Goal: Task Accomplishment & Management: Use online tool/utility

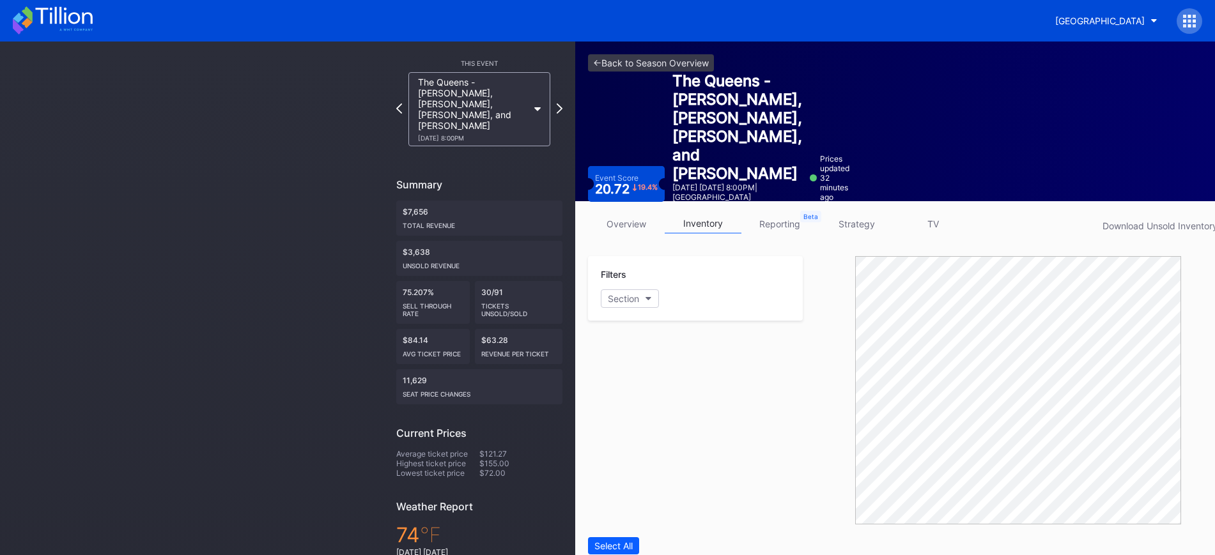
scroll to position [82, 0]
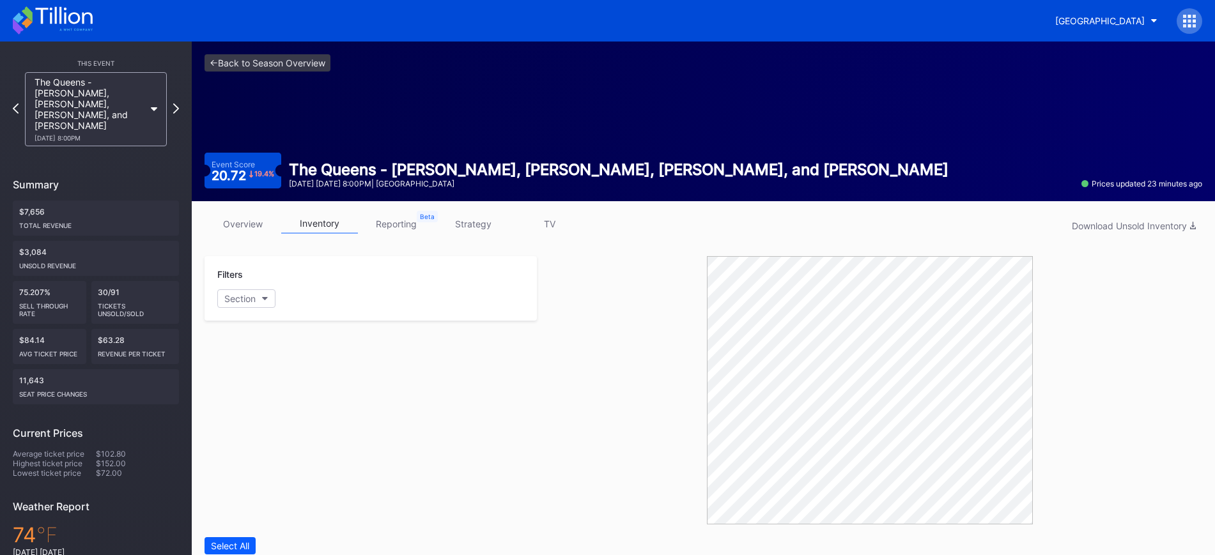
click at [236, 217] on link "overview" at bounding box center [242, 224] width 77 height 20
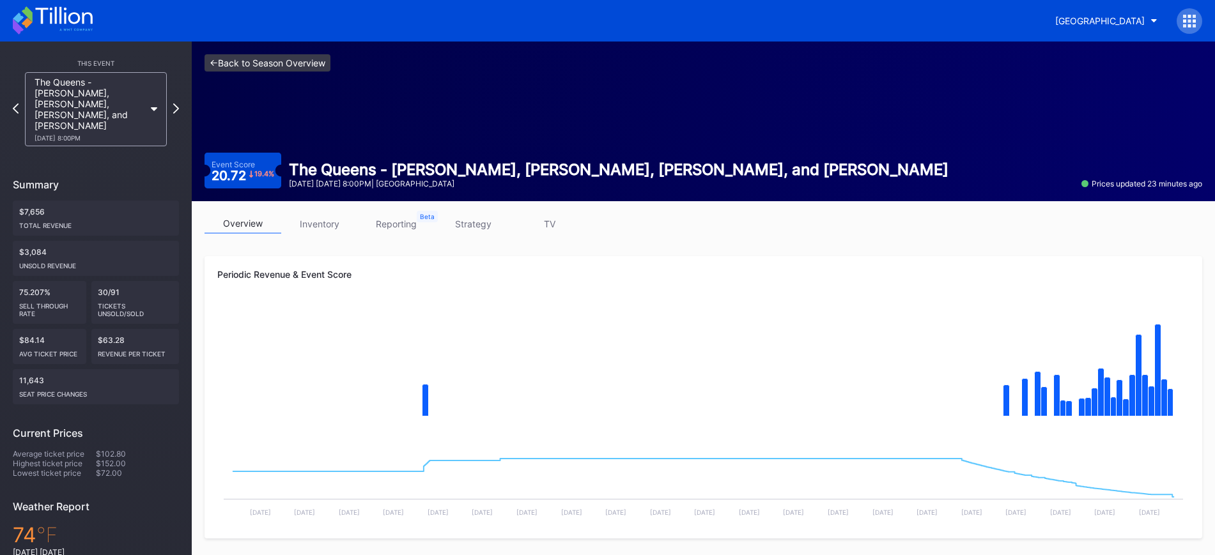
click at [295, 61] on link "<- Back to Season Overview" at bounding box center [267, 62] width 126 height 17
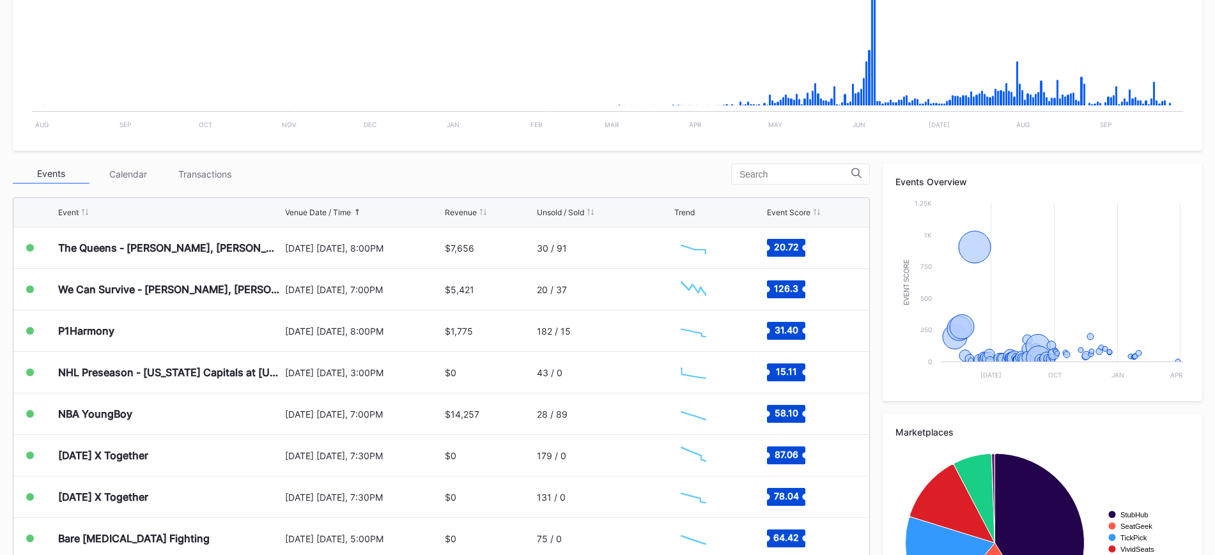
scroll to position [351, 0]
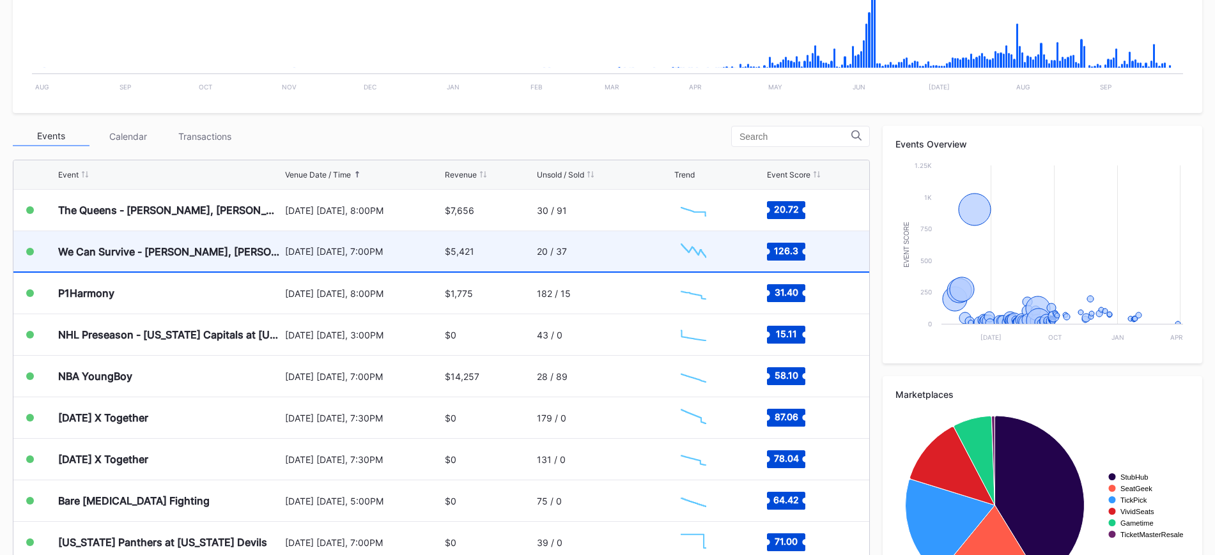
click at [343, 261] on div "September 26 Friday, 7:00PM" at bounding box center [363, 251] width 157 height 40
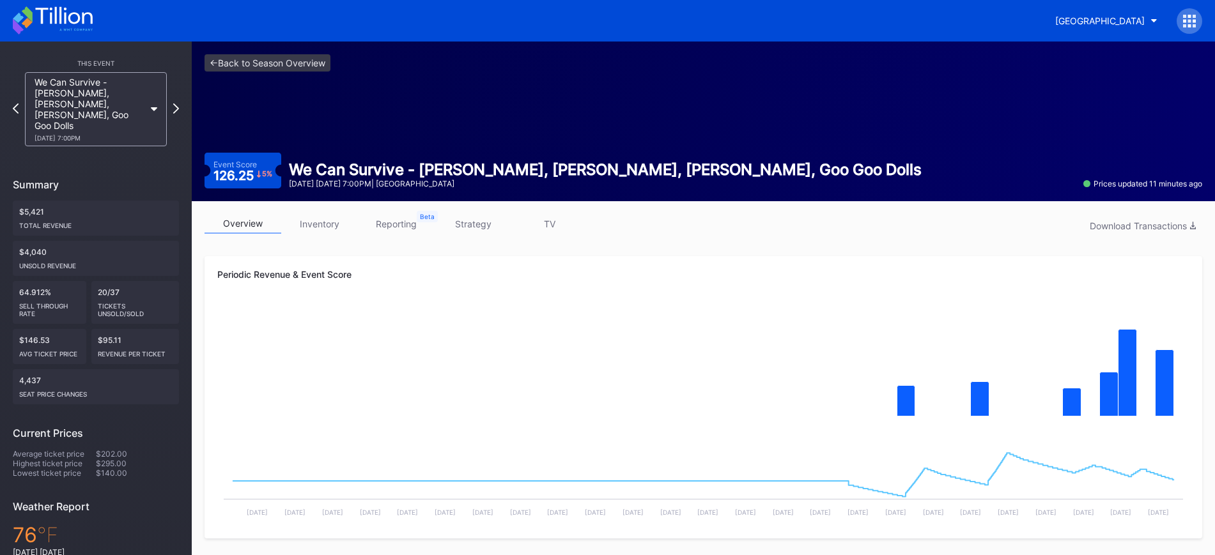
click at [319, 228] on link "inventory" at bounding box center [319, 224] width 77 height 20
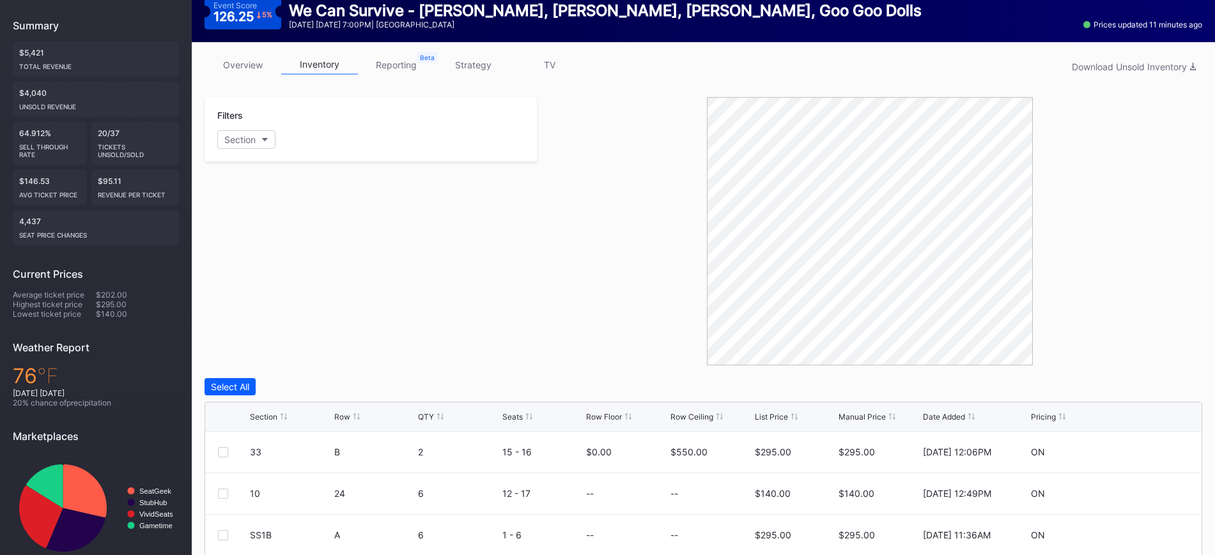
scroll to position [247, 0]
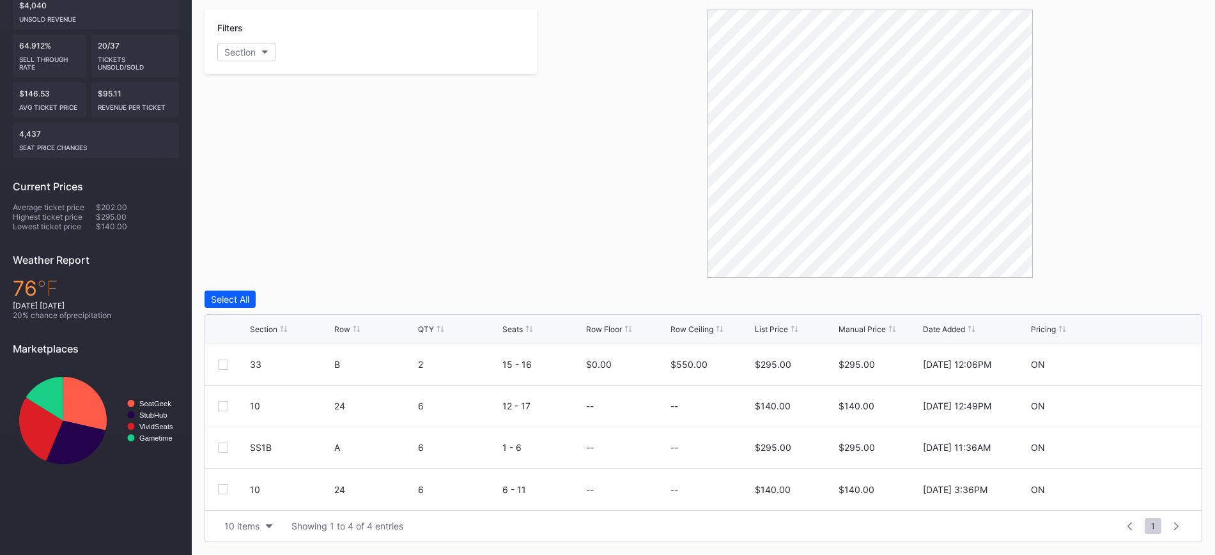
click at [267, 334] on div "Section" at bounding box center [263, 330] width 27 height 10
click at [222, 367] on div at bounding box center [223, 365] width 10 height 10
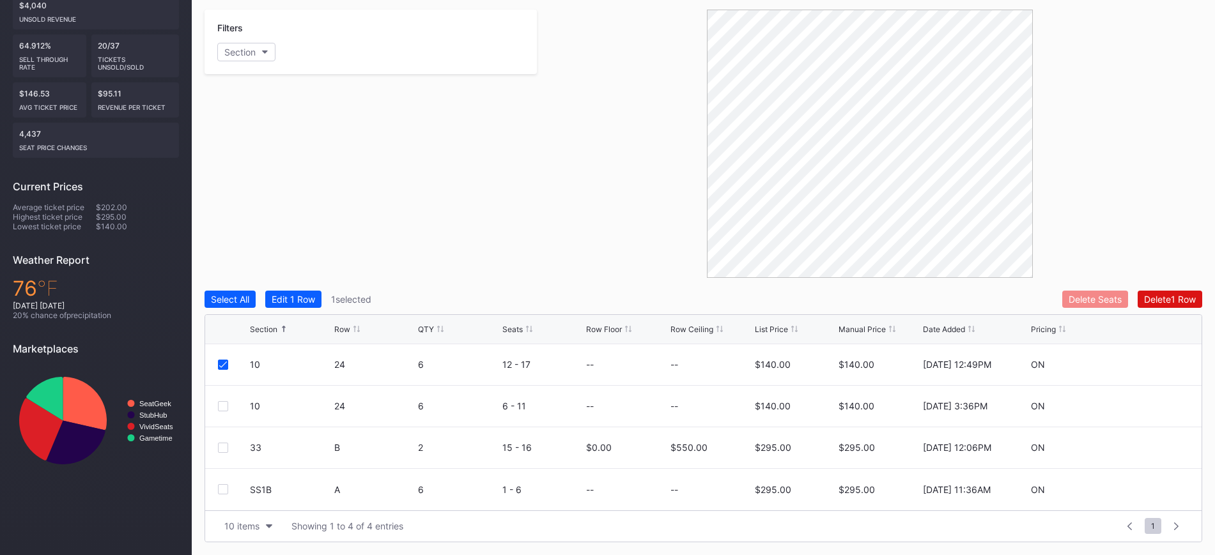
click at [1107, 294] on div "Delete Seats" at bounding box center [1094, 299] width 53 height 11
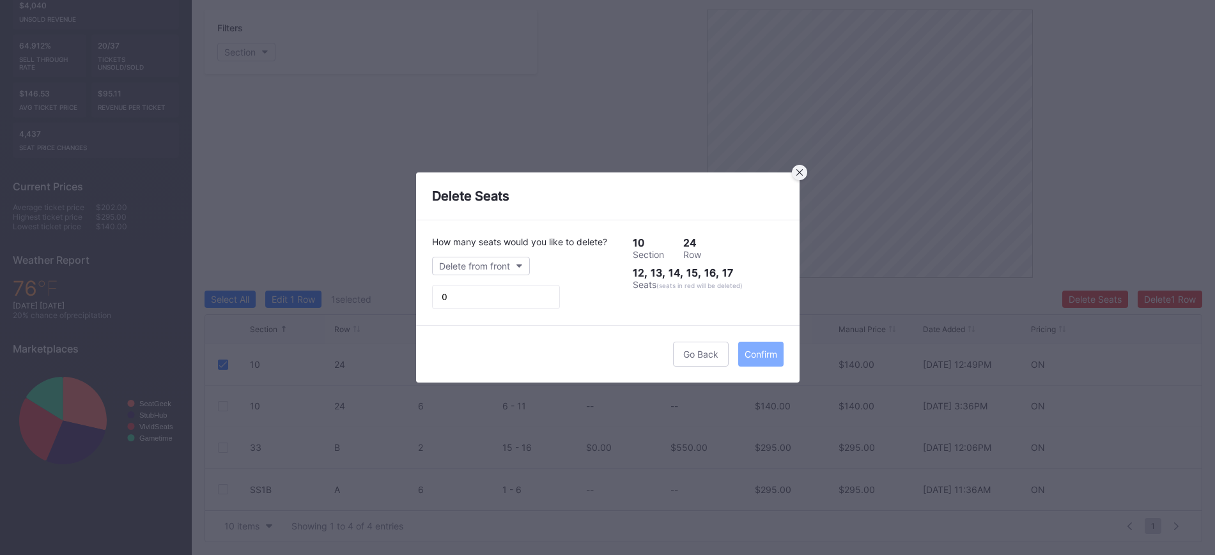
click at [801, 173] on icon at bounding box center [799, 172] width 6 height 6
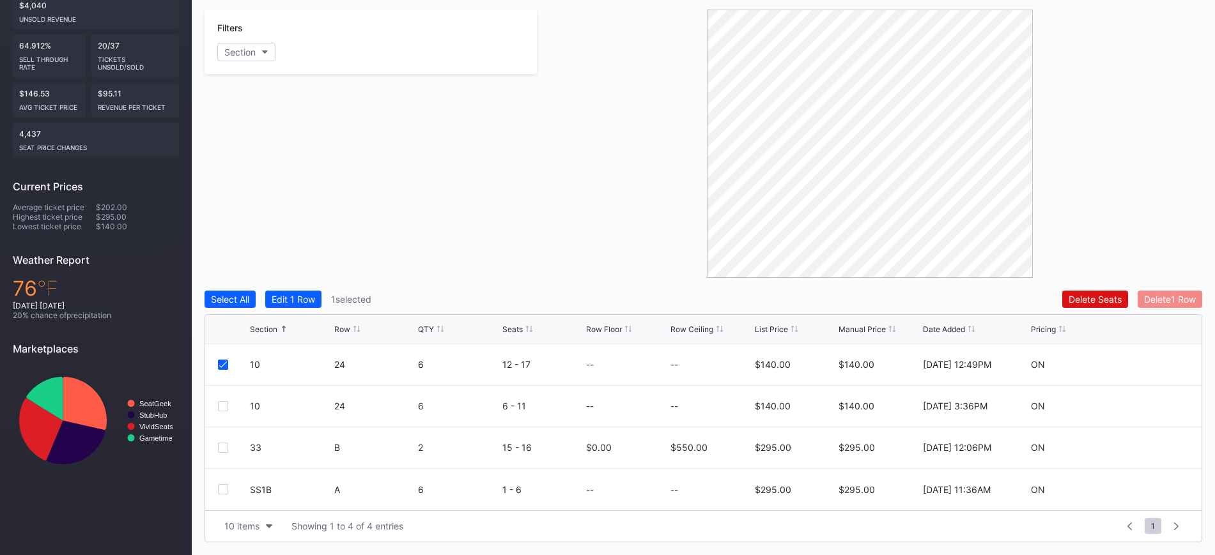
click at [1174, 302] on div "Delete 1 Row" at bounding box center [1170, 299] width 52 height 11
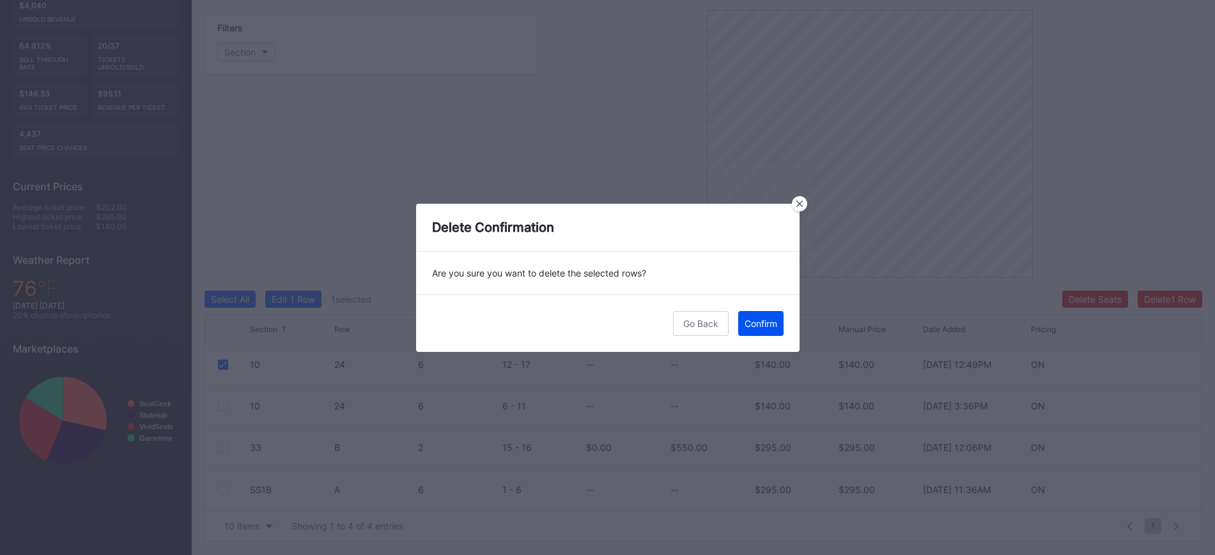
click at [750, 323] on div "Confirm" at bounding box center [760, 323] width 33 height 11
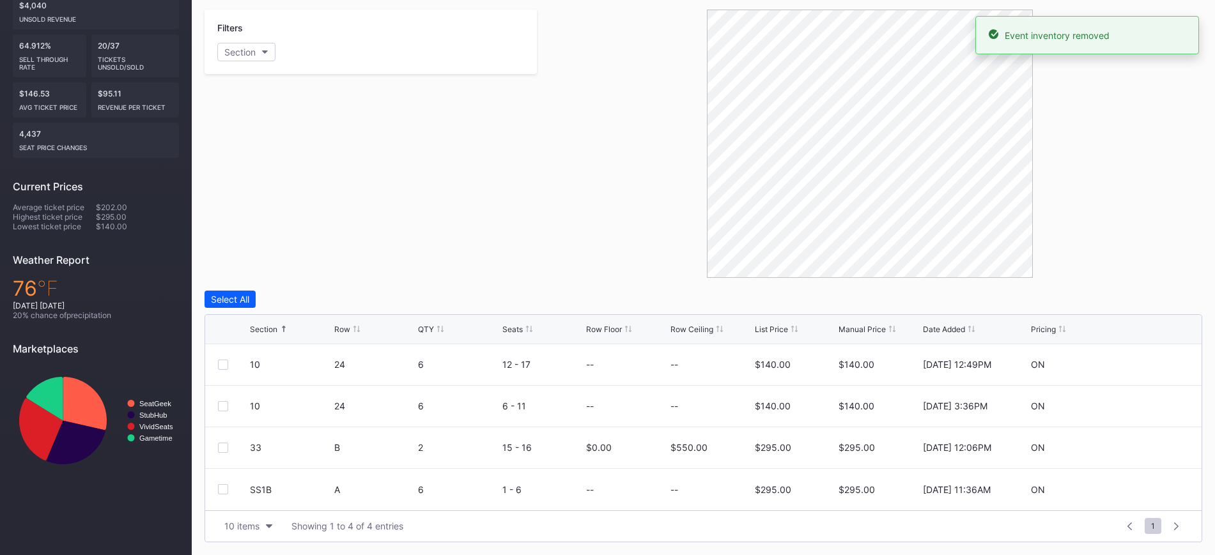
scroll to position [205, 0]
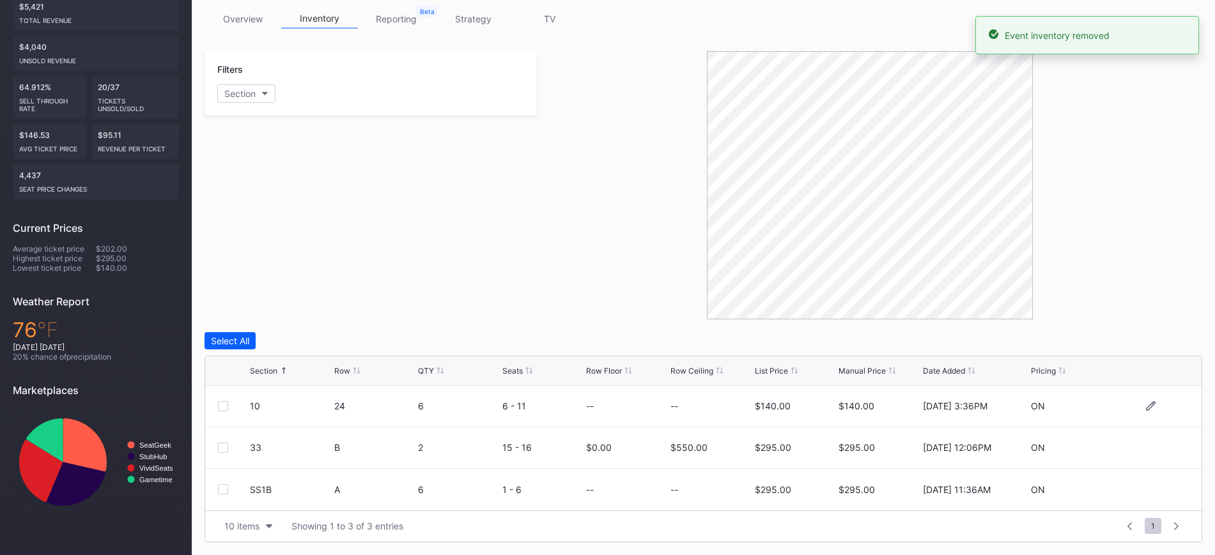
click at [224, 406] on div at bounding box center [223, 406] width 10 height 10
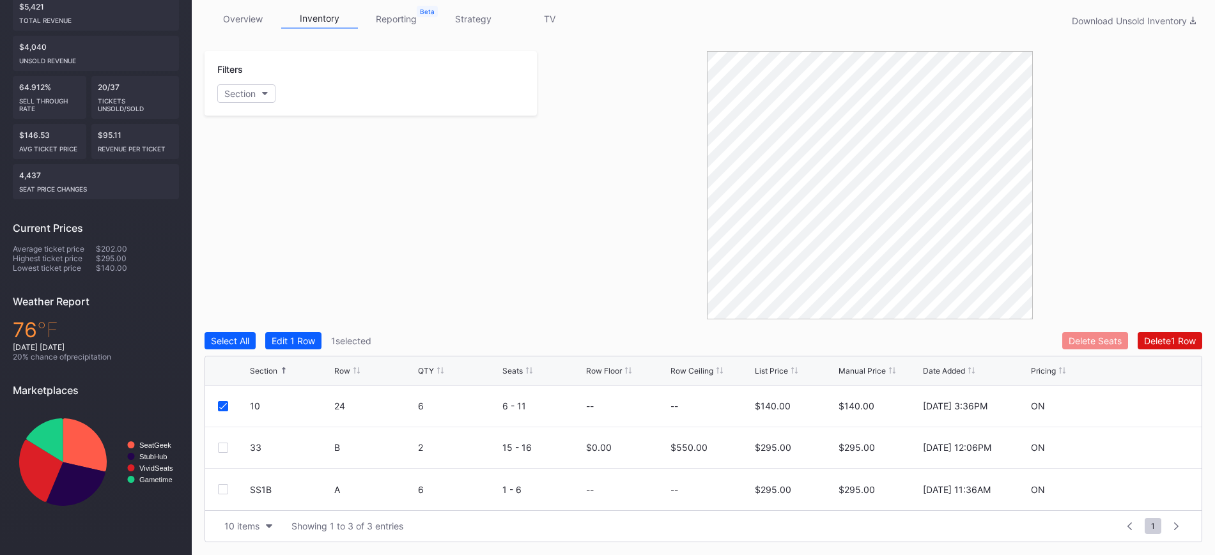
click at [1097, 340] on div "Delete Seats" at bounding box center [1094, 340] width 53 height 11
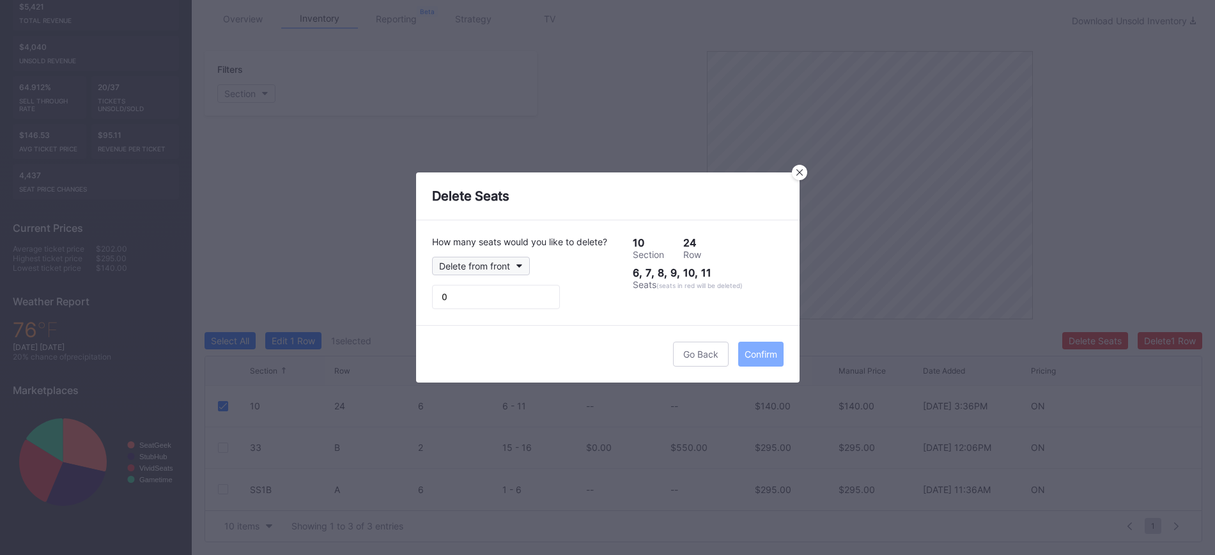
click at [505, 263] on div "Delete from front" at bounding box center [474, 266] width 71 height 11
click at [466, 318] on div "Delete from back" at bounding box center [478, 322] width 72 height 11
click at [522, 299] on input "0" at bounding box center [496, 297] width 128 height 24
click at [543, 293] on input "1" at bounding box center [496, 297] width 128 height 24
type input "2"
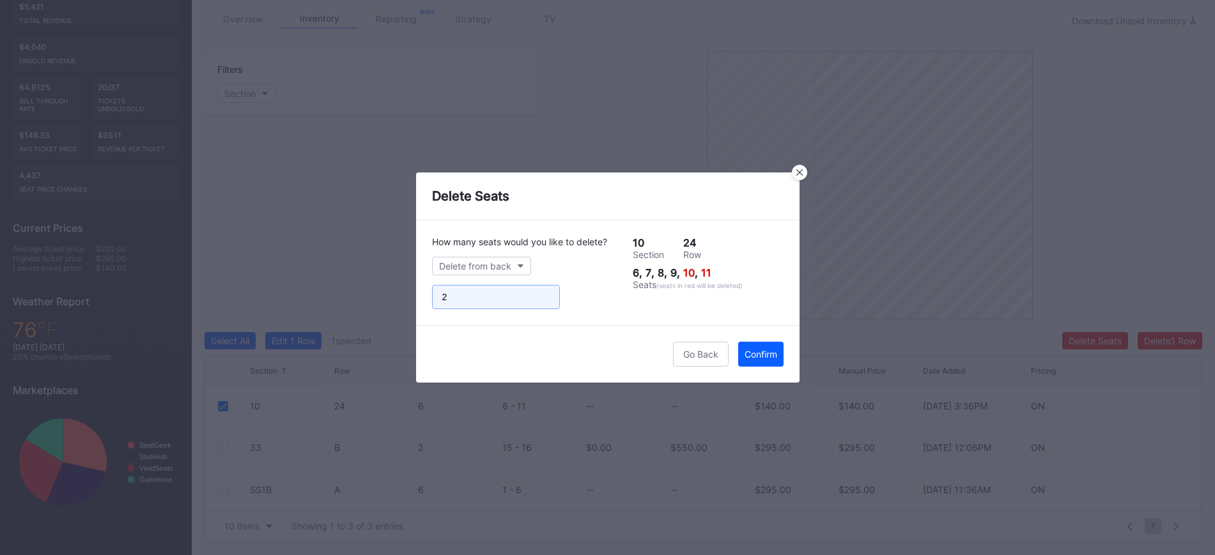
click at [543, 293] on input "2" at bounding box center [496, 297] width 128 height 24
click at [771, 349] on div "Confirm" at bounding box center [760, 354] width 33 height 11
